Goal: Information Seeking & Learning: Learn about a topic

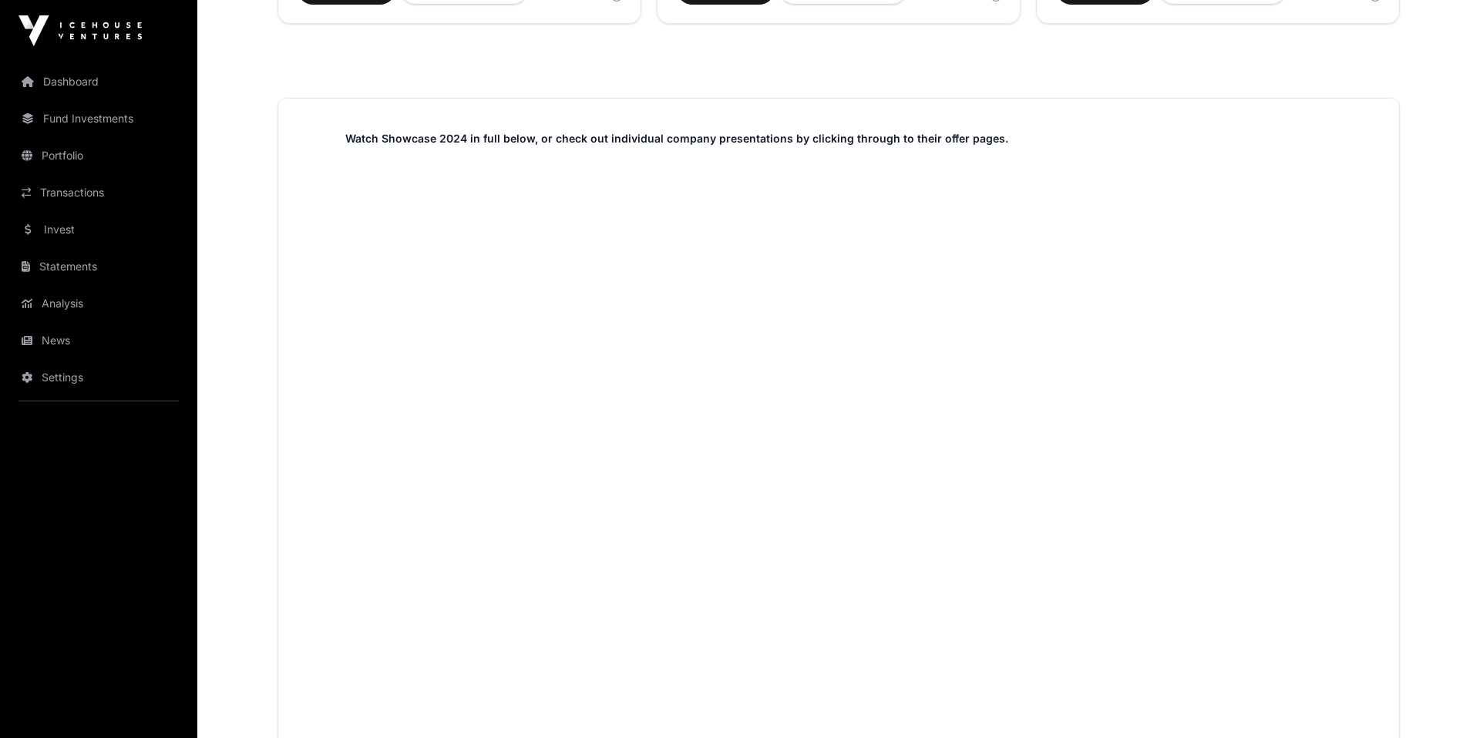
scroll to position [842, 0]
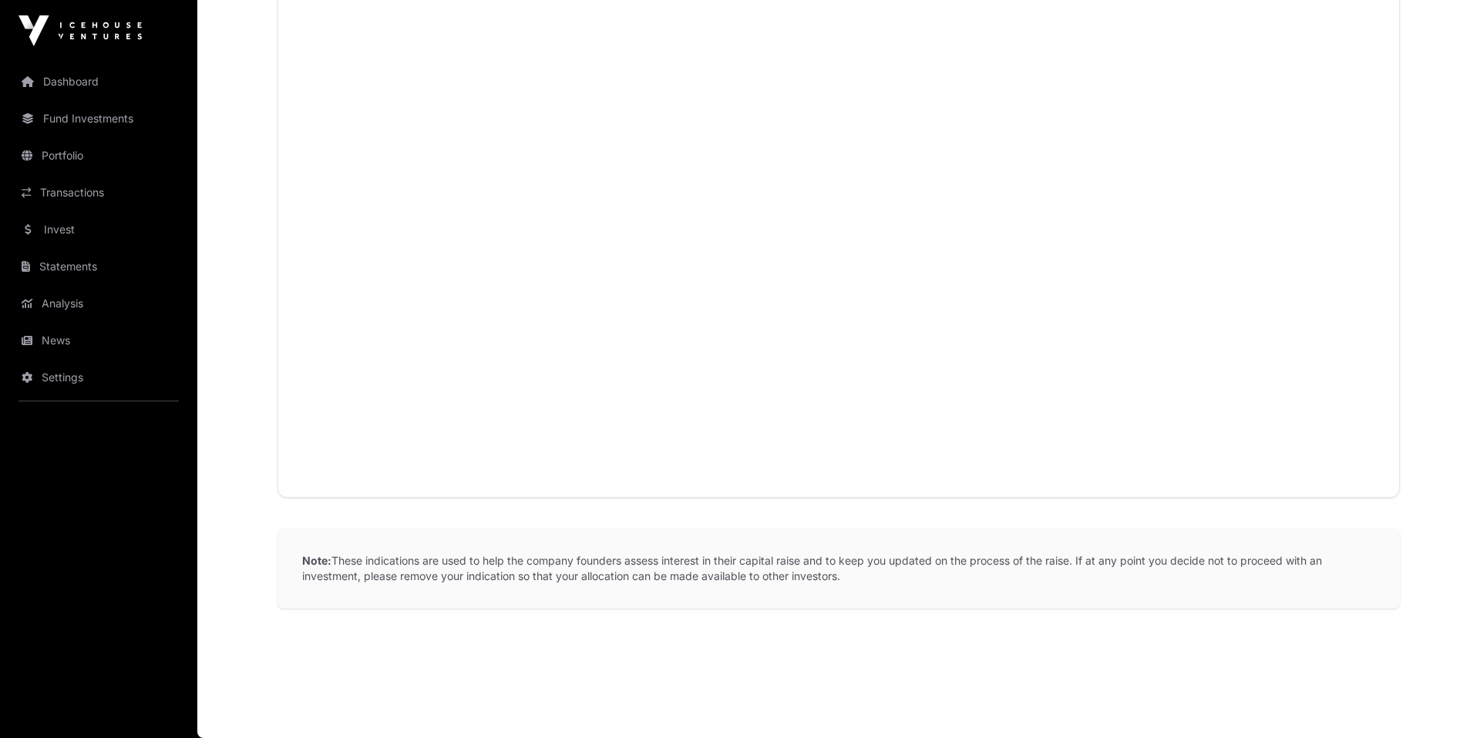
click at [113, 150] on link "Portfolio" at bounding box center [98, 156] width 173 height 34
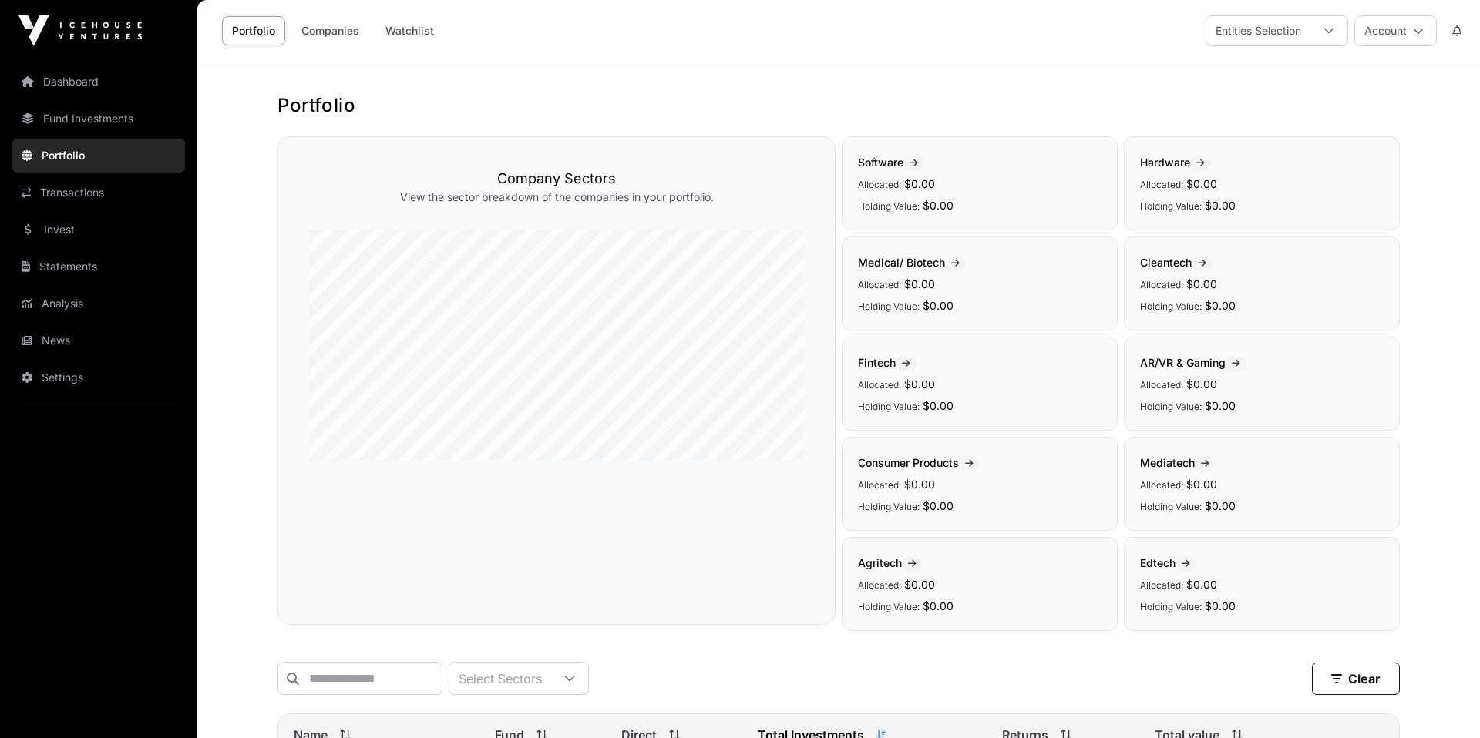
click at [81, 94] on link "Dashboard" at bounding box center [98, 82] width 173 height 34
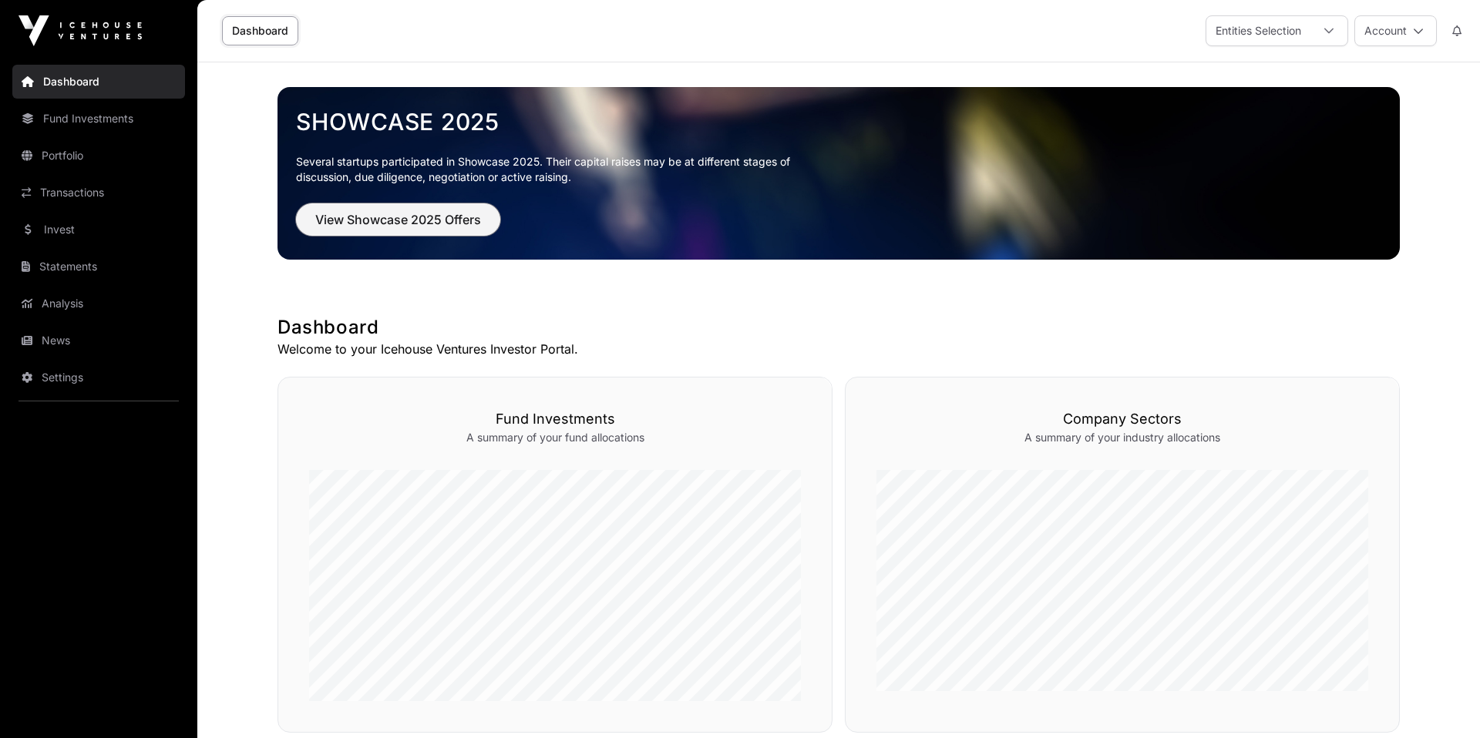
click at [438, 217] on span "View Showcase 2025 Offers" at bounding box center [398, 219] width 166 height 18
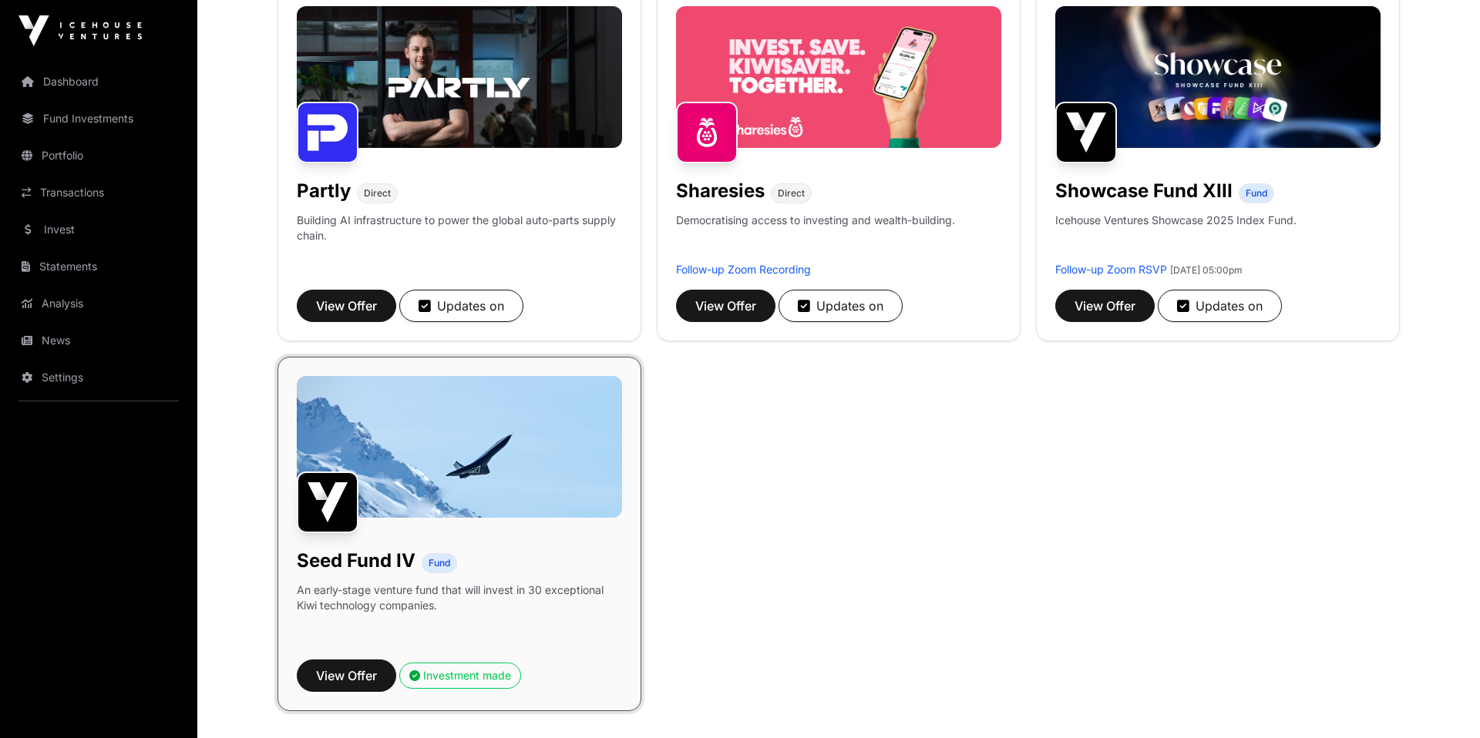
scroll to position [1004, 0]
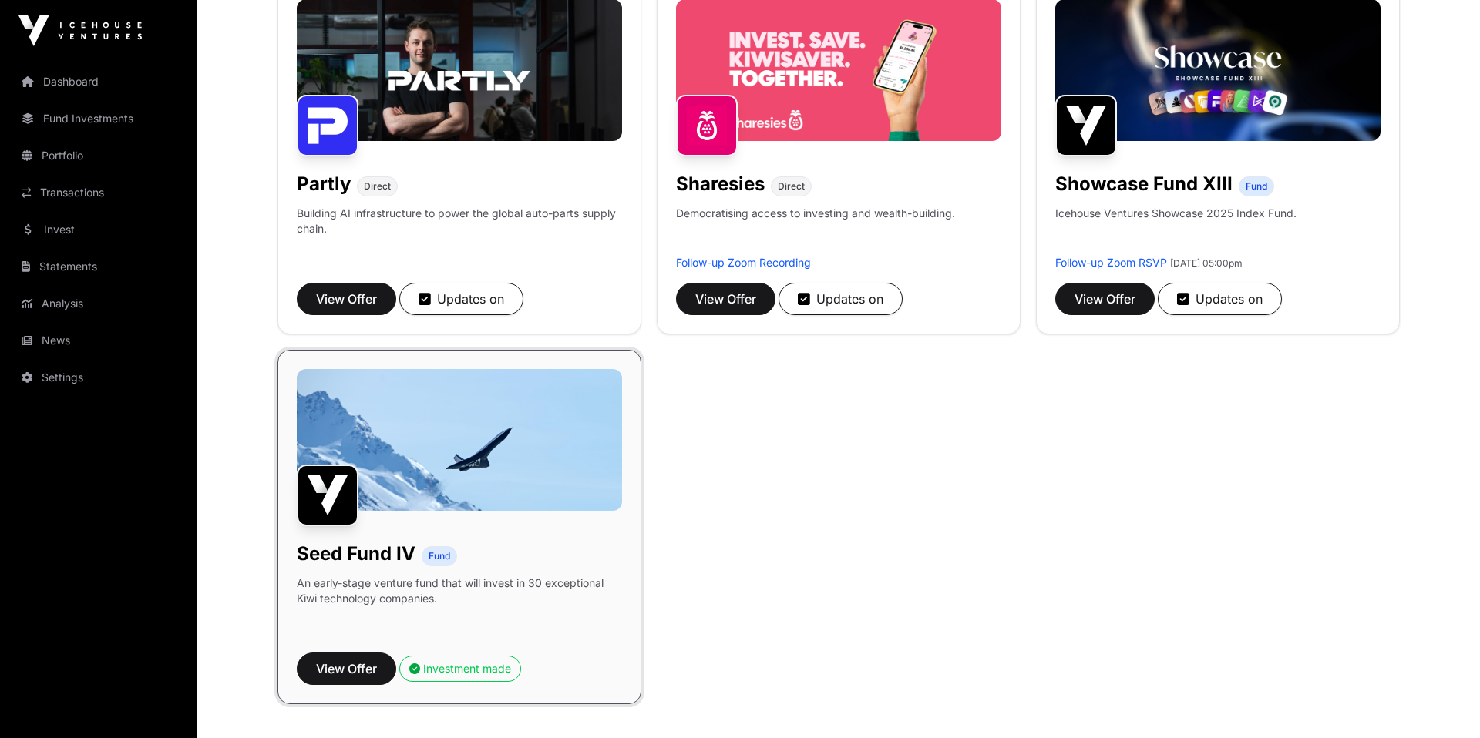
click at [461, 583] on p "An early-stage venture fund that will invest in 30 exceptional Kiwi technology …" at bounding box center [459, 591] width 325 height 31
click at [395, 563] on h1 "Seed Fund IV" at bounding box center [356, 554] width 119 height 25
click at [360, 674] on span "View Offer" at bounding box center [346, 669] width 61 height 18
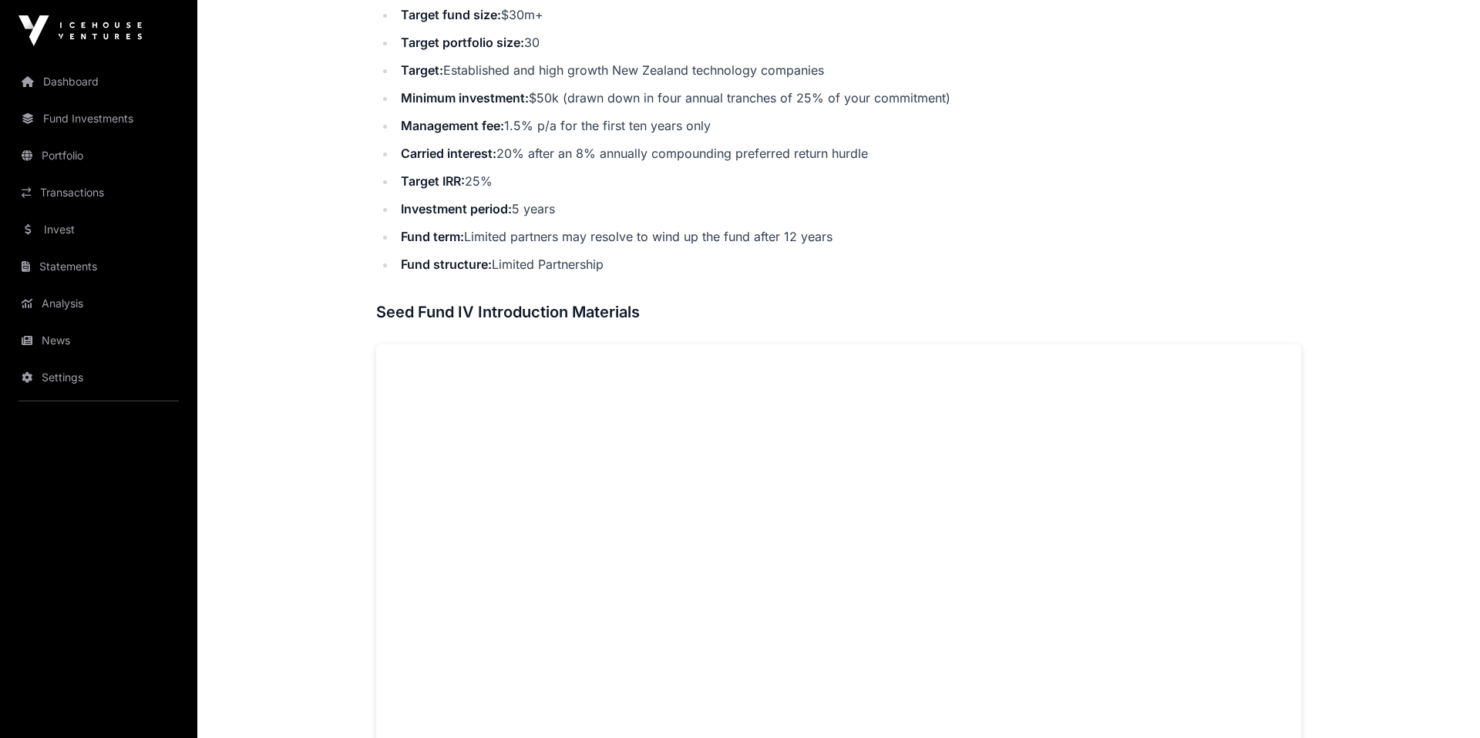
scroll to position [584, 0]
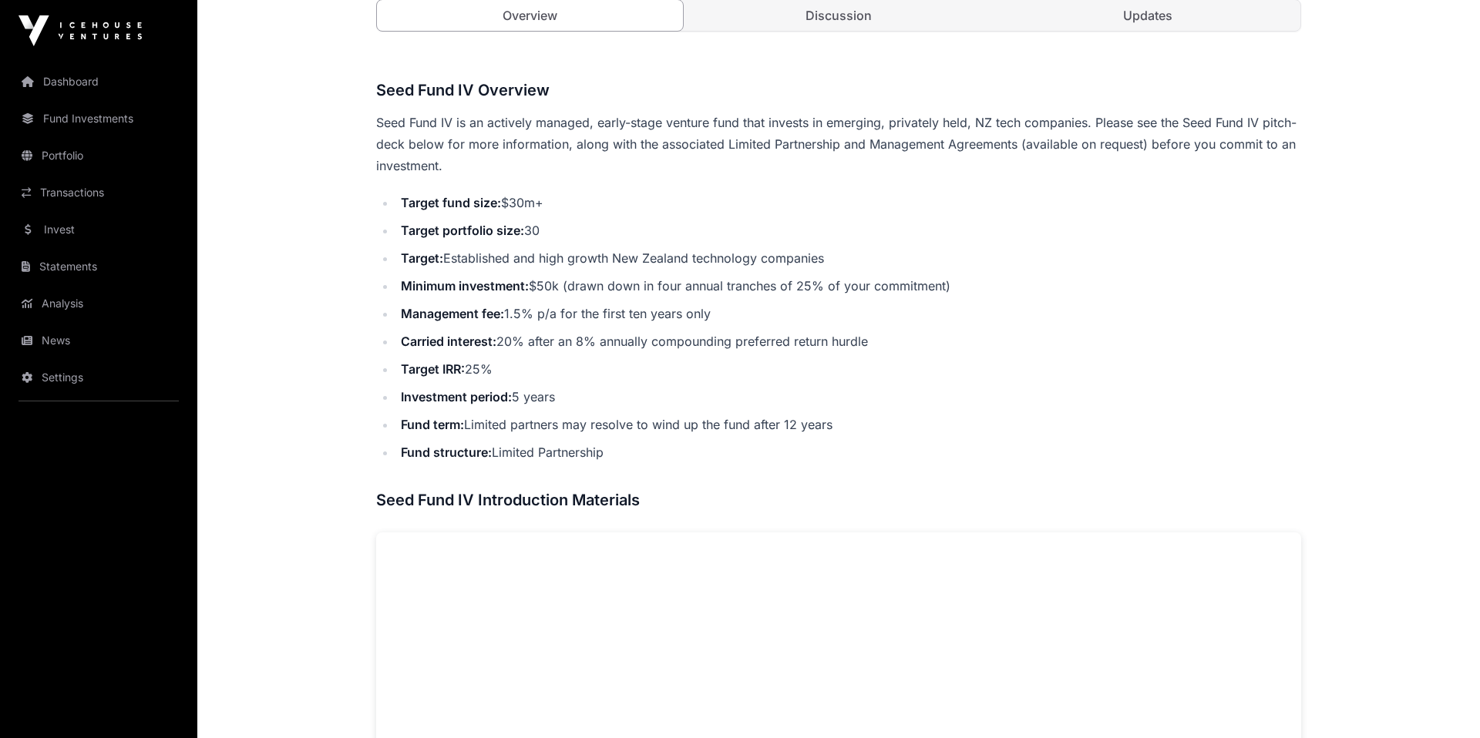
click at [1138, 17] on link "Updates" at bounding box center [1147, 15] width 306 height 31
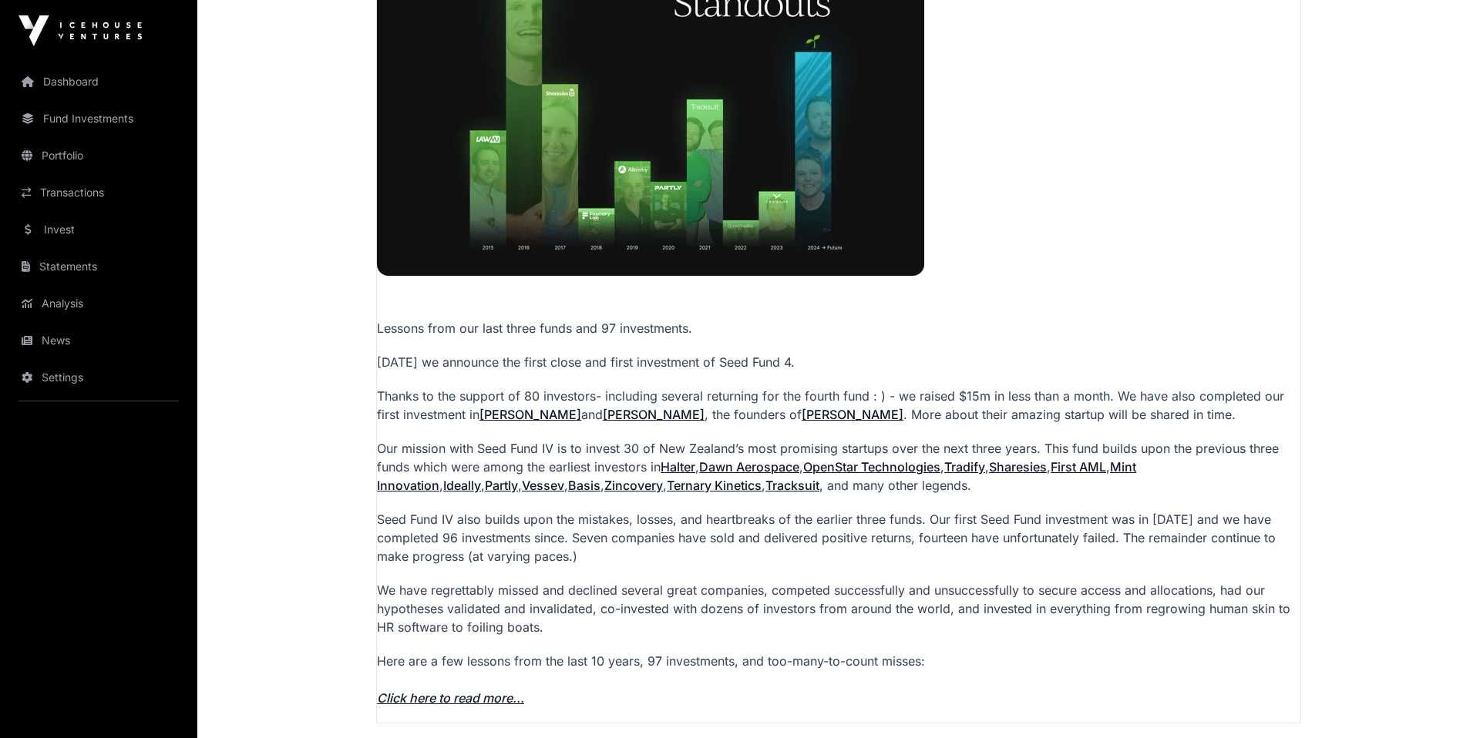
scroll to position [862, 0]
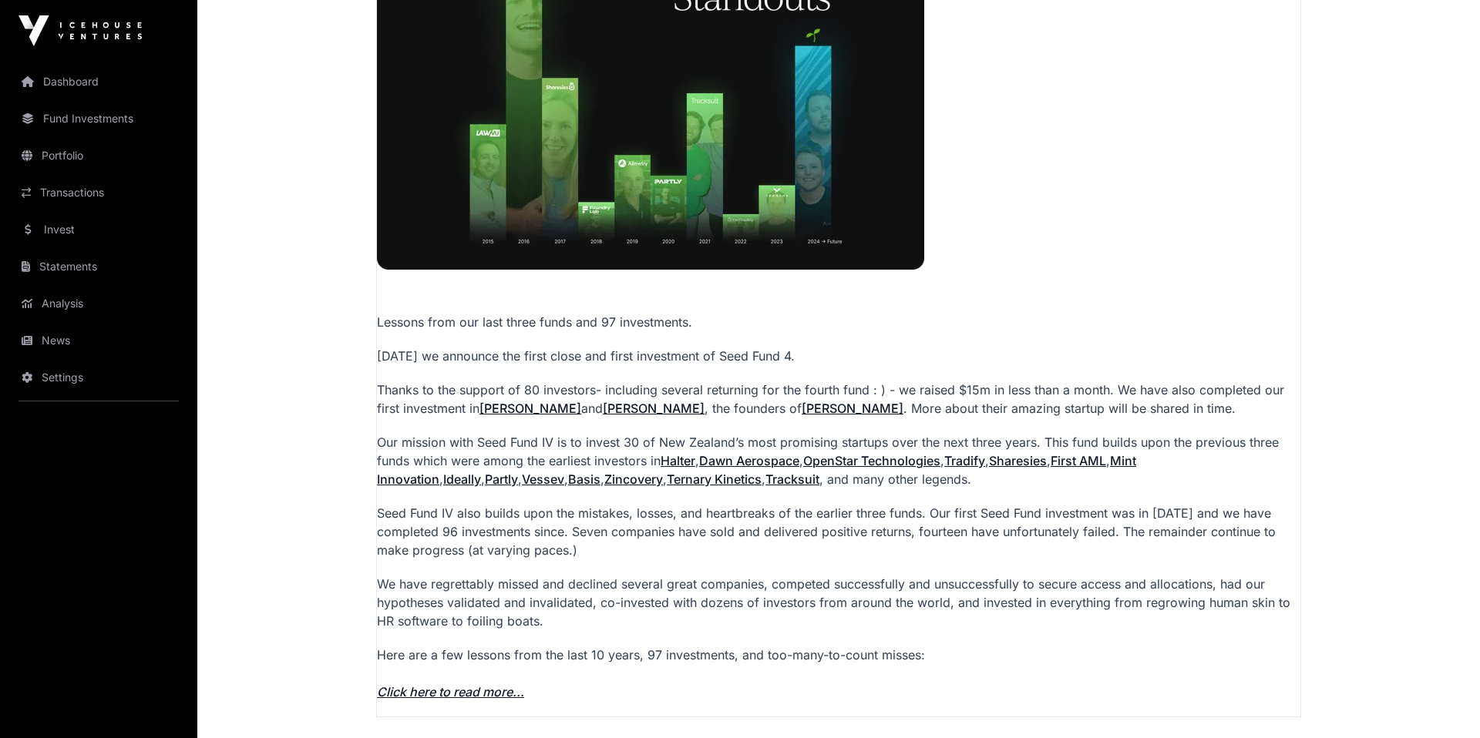
click at [1020, 525] on p "Seed Fund IV also builds upon the mistakes, losses, and heartbreaks of the earl…" at bounding box center [838, 531] width 923 height 55
click at [914, 539] on p "Seed Fund IV also builds upon the mistakes, losses, and heartbreaks of the earl…" at bounding box center [838, 531] width 923 height 55
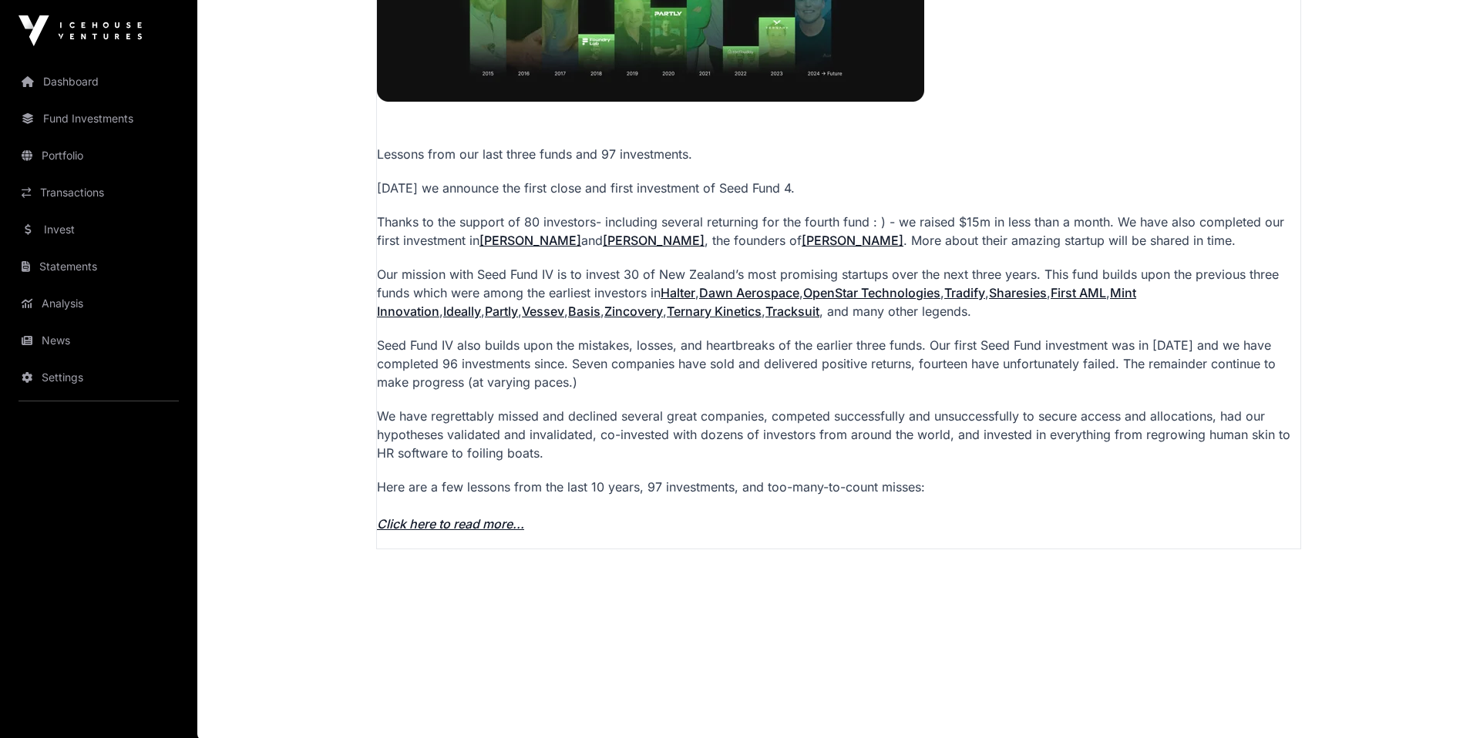
scroll to position [1033, 0]
